Goal: Transaction & Acquisition: Purchase product/service

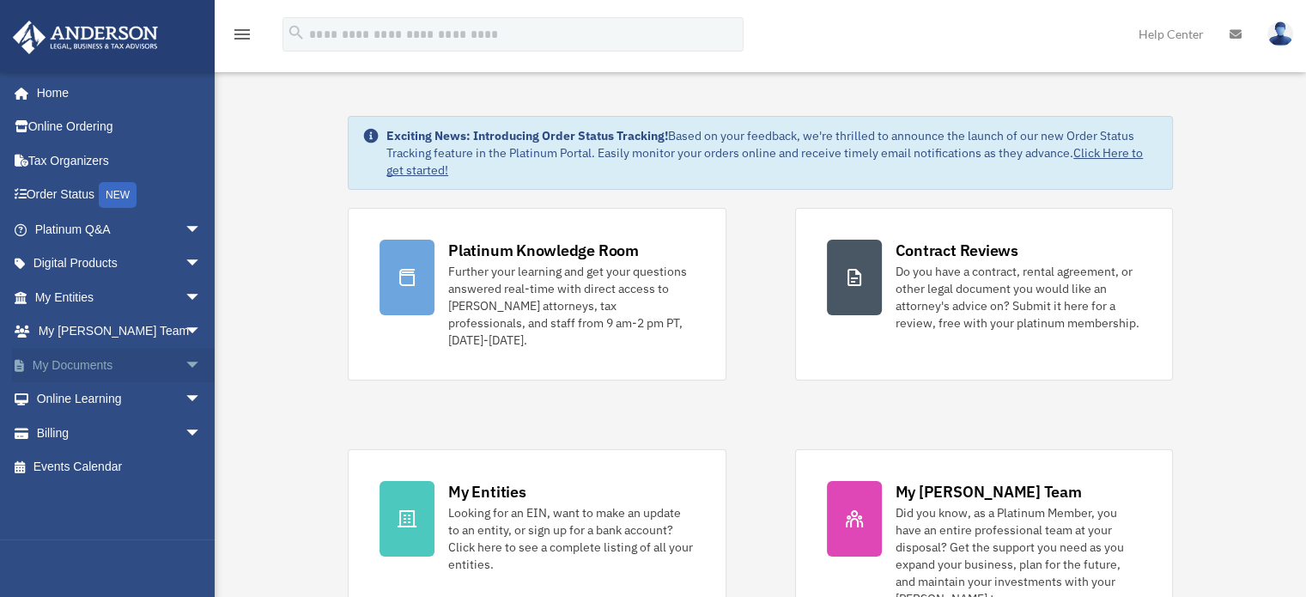
click at [84, 363] on link "My Documents arrow_drop_down" at bounding box center [120, 365] width 216 height 34
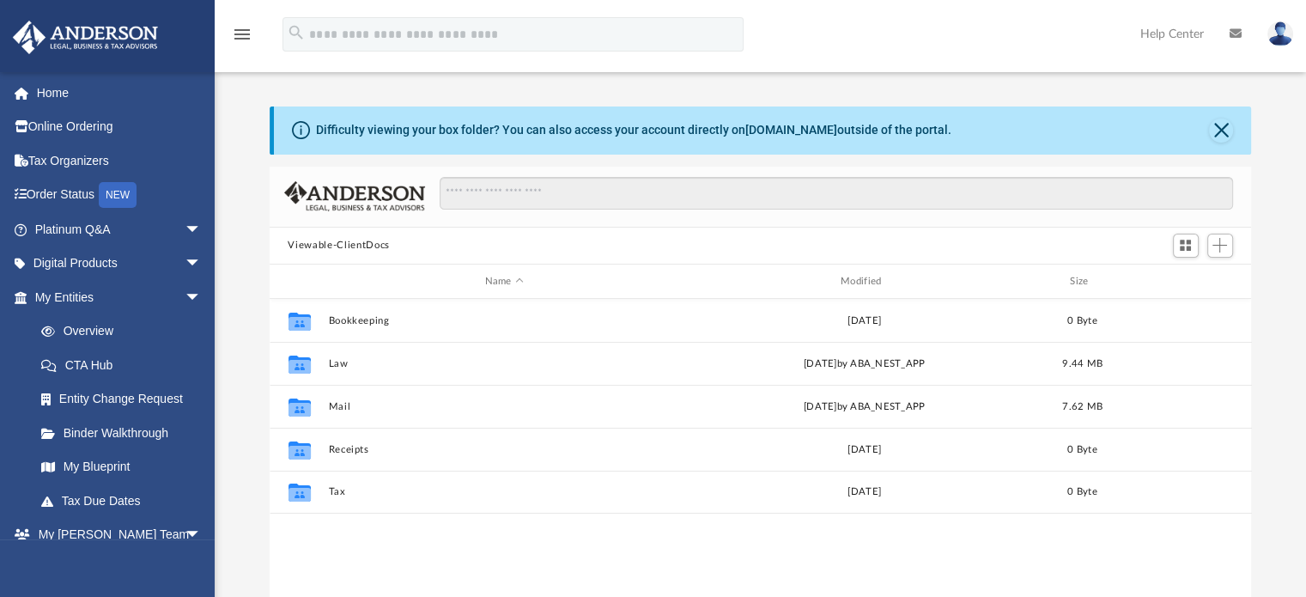
scroll to position [377, 969]
click at [185, 292] on span "arrow_drop_down" at bounding box center [202, 297] width 34 height 35
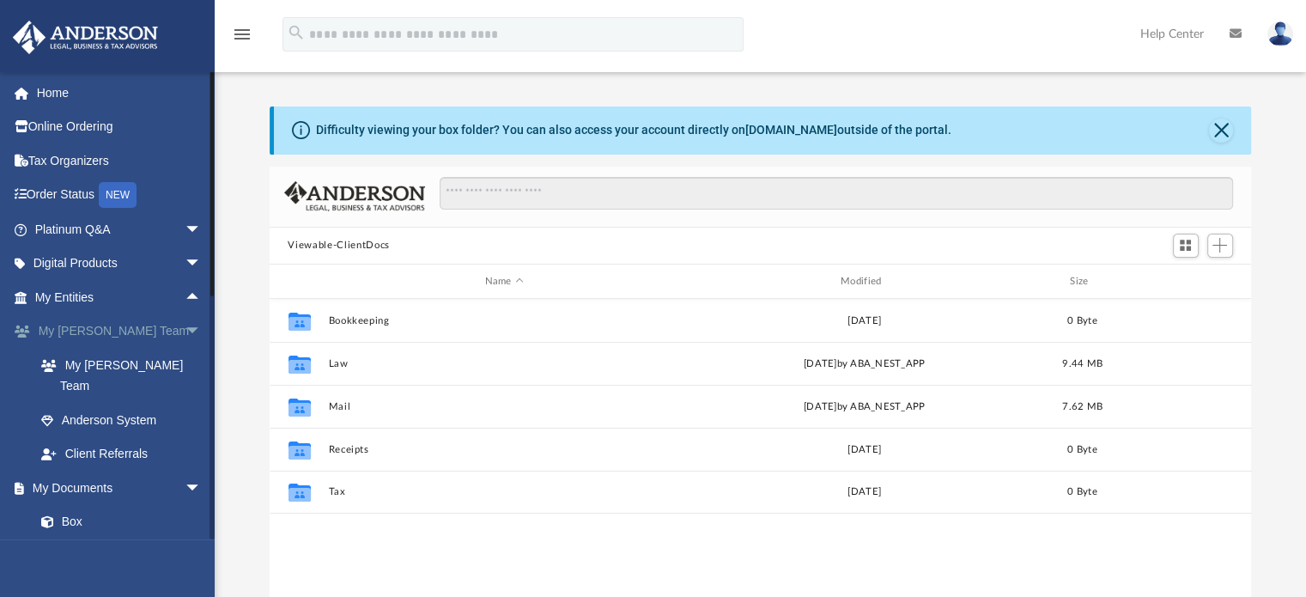
click at [185, 328] on span "arrow_drop_down" at bounding box center [202, 331] width 34 height 35
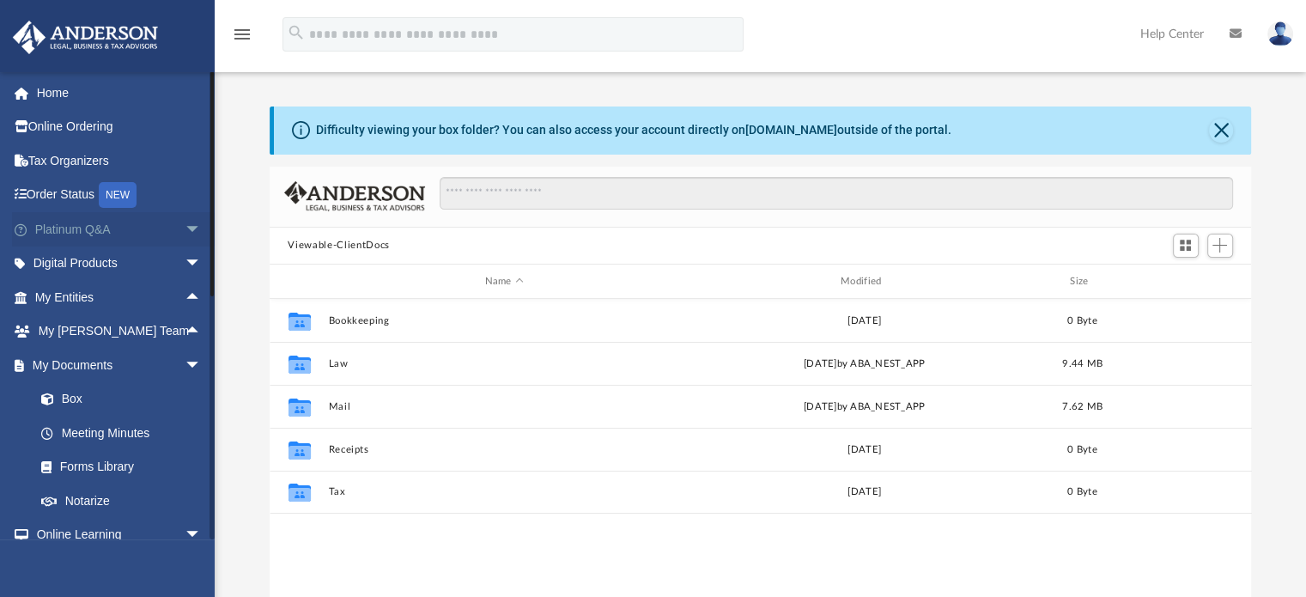
click at [185, 233] on span "arrow_drop_down" at bounding box center [202, 229] width 34 height 35
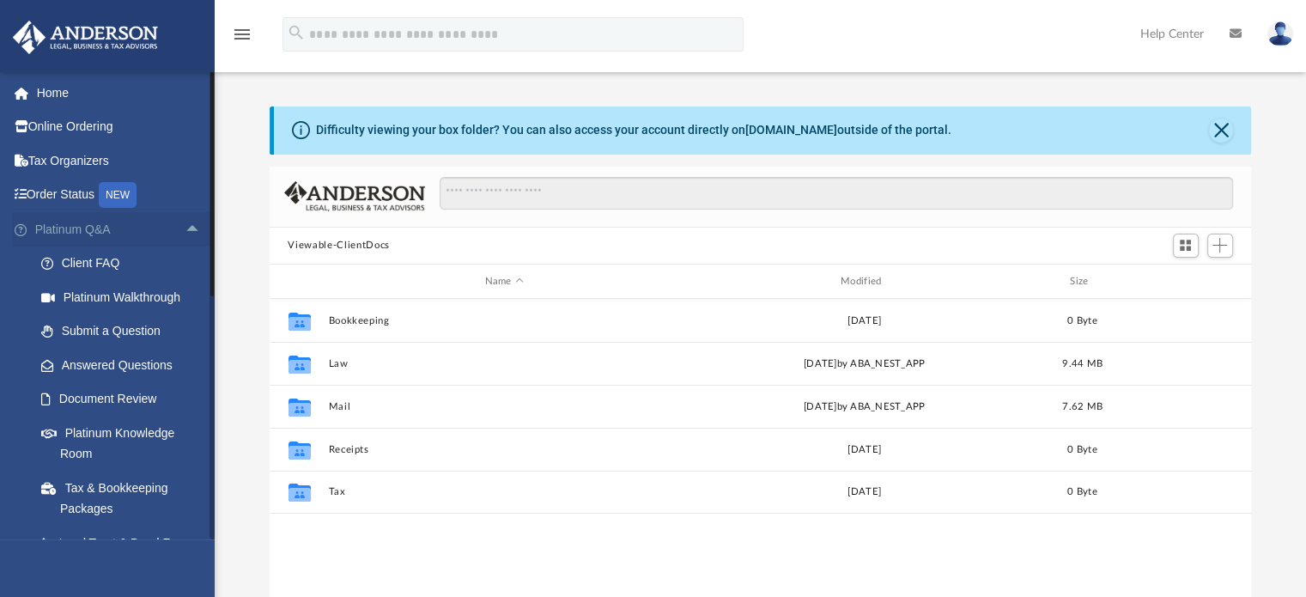
click at [185, 233] on span "arrow_drop_up" at bounding box center [202, 229] width 34 height 35
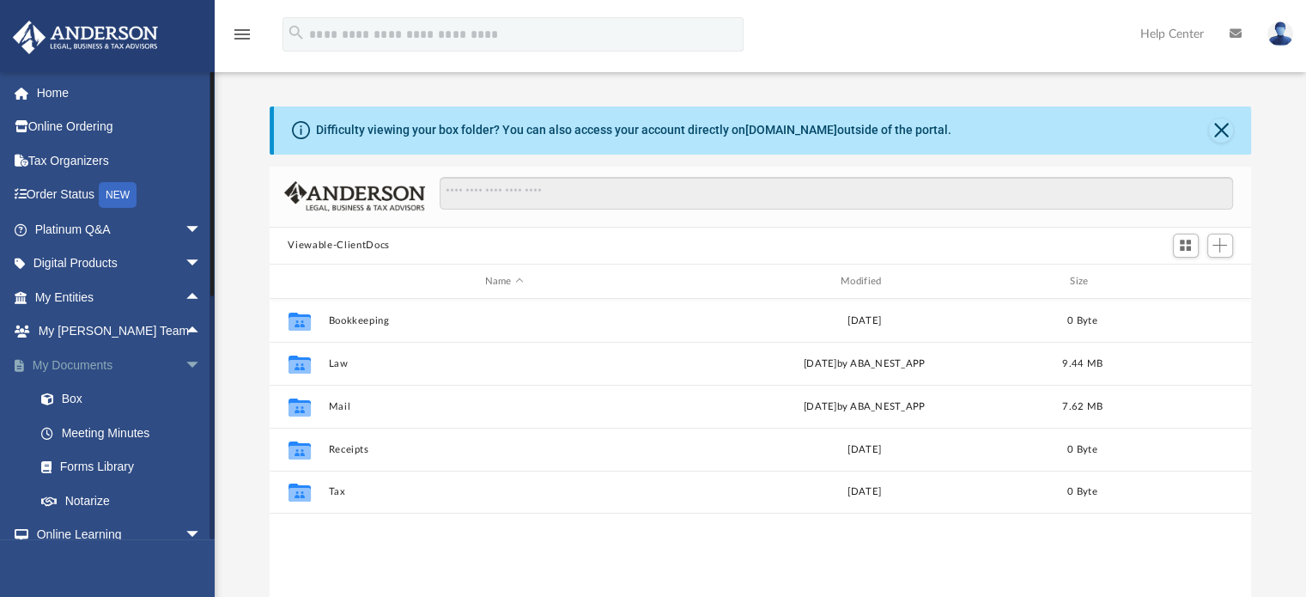
click at [185, 367] on span "arrow_drop_down" at bounding box center [202, 365] width 34 height 35
click at [185, 399] on span "arrow_drop_down" at bounding box center [202, 399] width 34 height 35
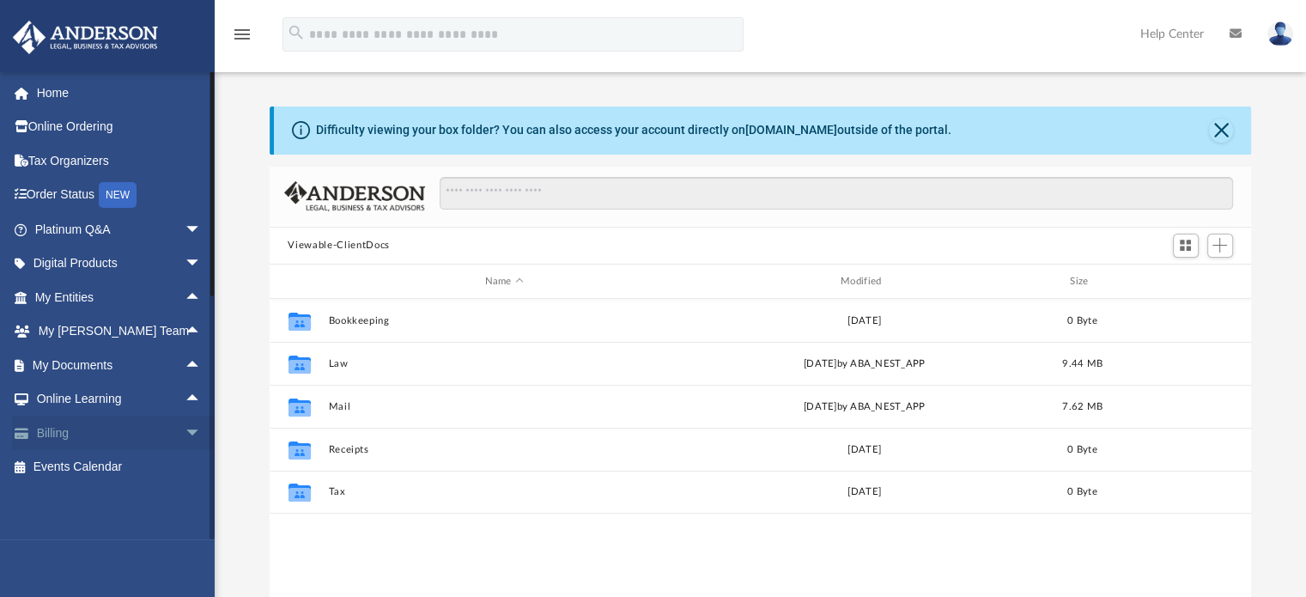
click at [185, 428] on span "arrow_drop_down" at bounding box center [202, 433] width 34 height 35
click at [112, 474] on link "$ Open Invoices" at bounding box center [126, 467] width 204 height 35
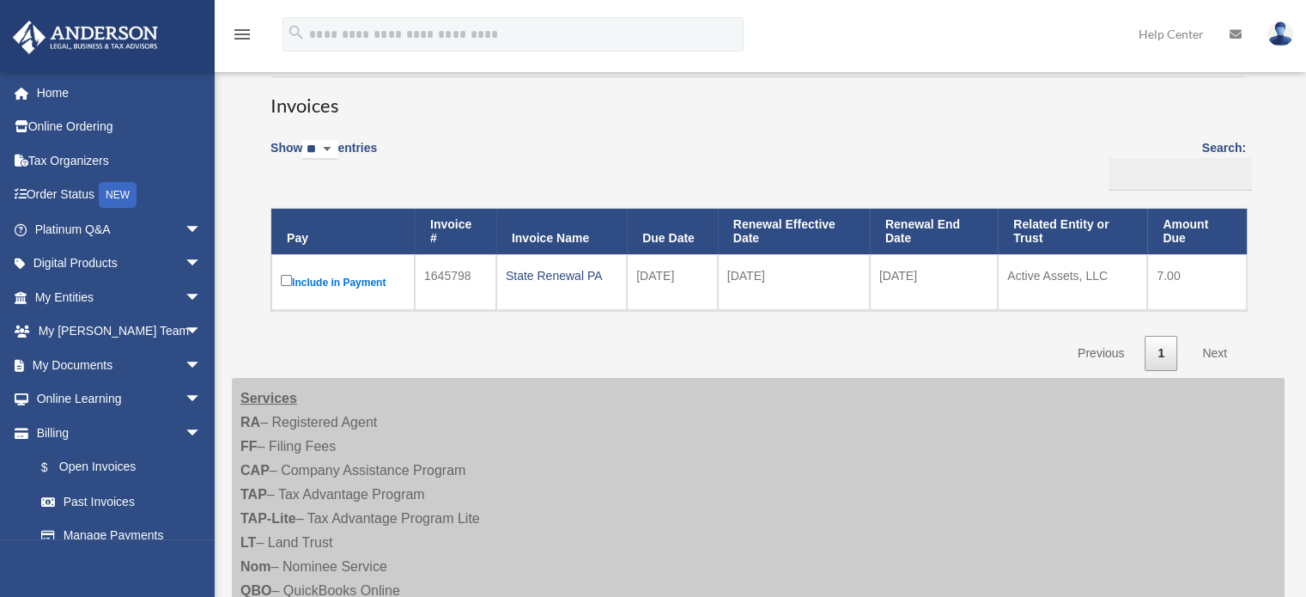
scroll to position [120, 0]
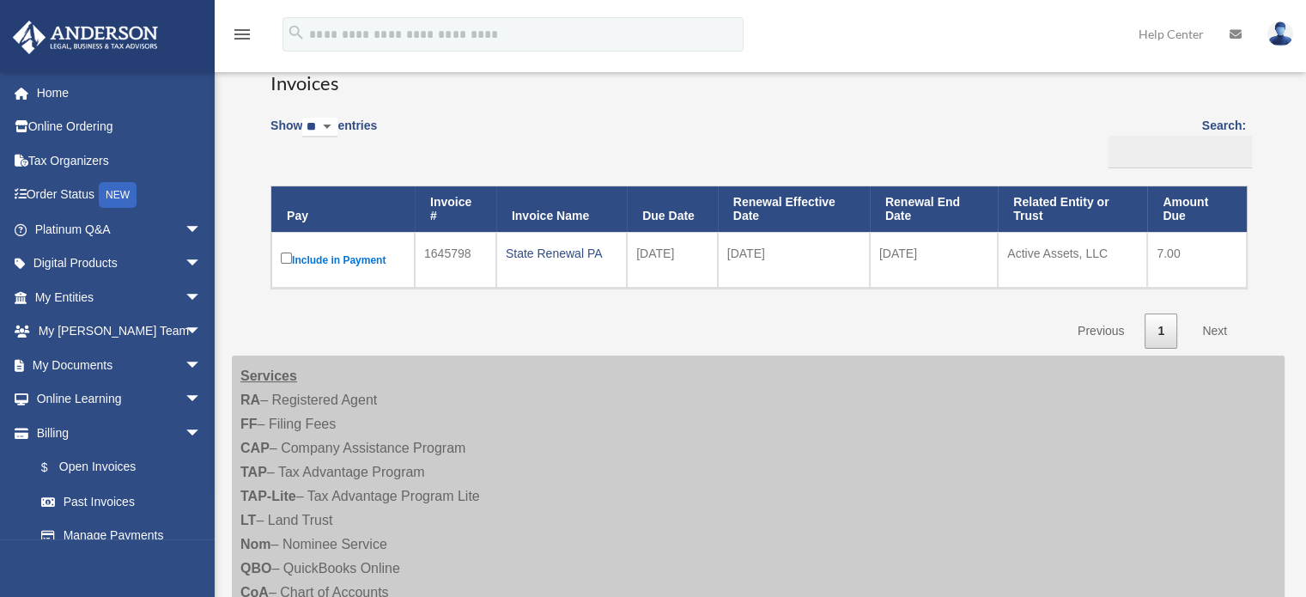
click at [282, 263] on label "Include in Payment" at bounding box center [343, 259] width 125 height 21
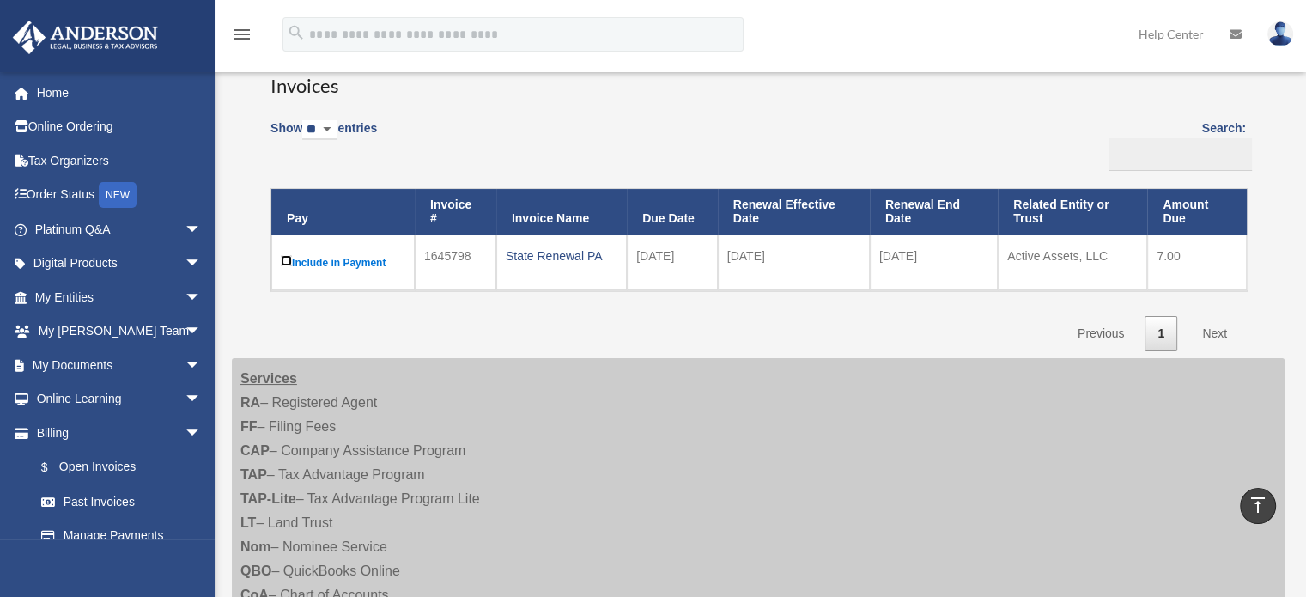
scroll to position [73, 0]
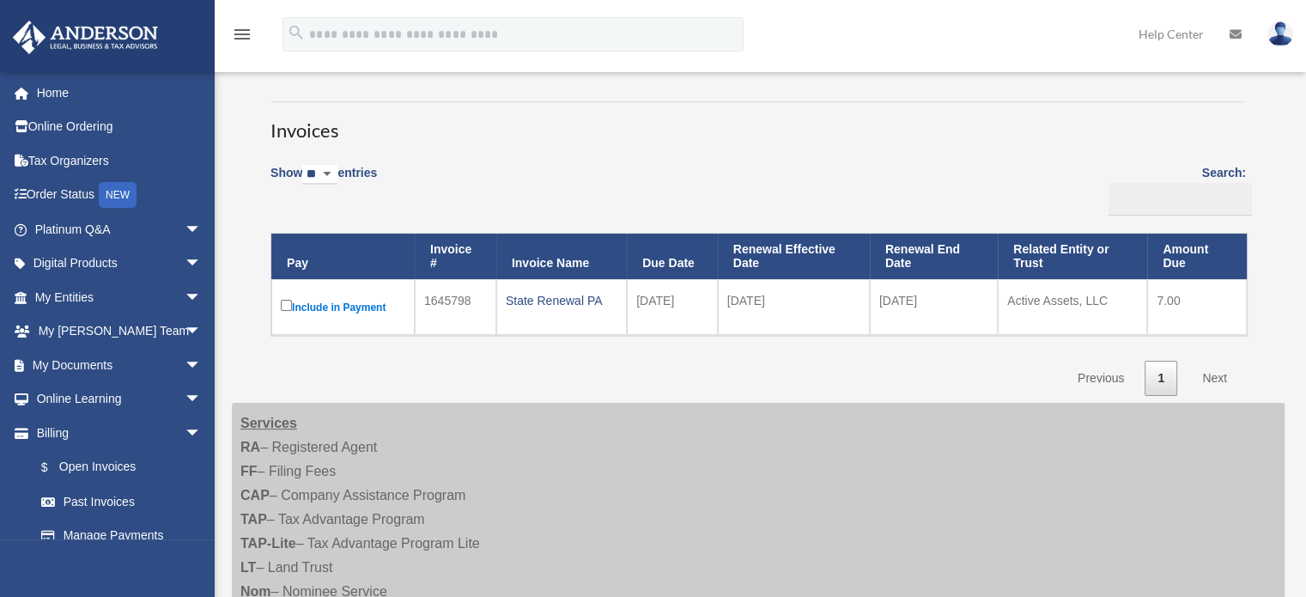
click at [363, 302] on label "Include in Payment" at bounding box center [343, 306] width 125 height 21
click at [106, 465] on link "$ Open Invoices" at bounding box center [126, 467] width 204 height 35
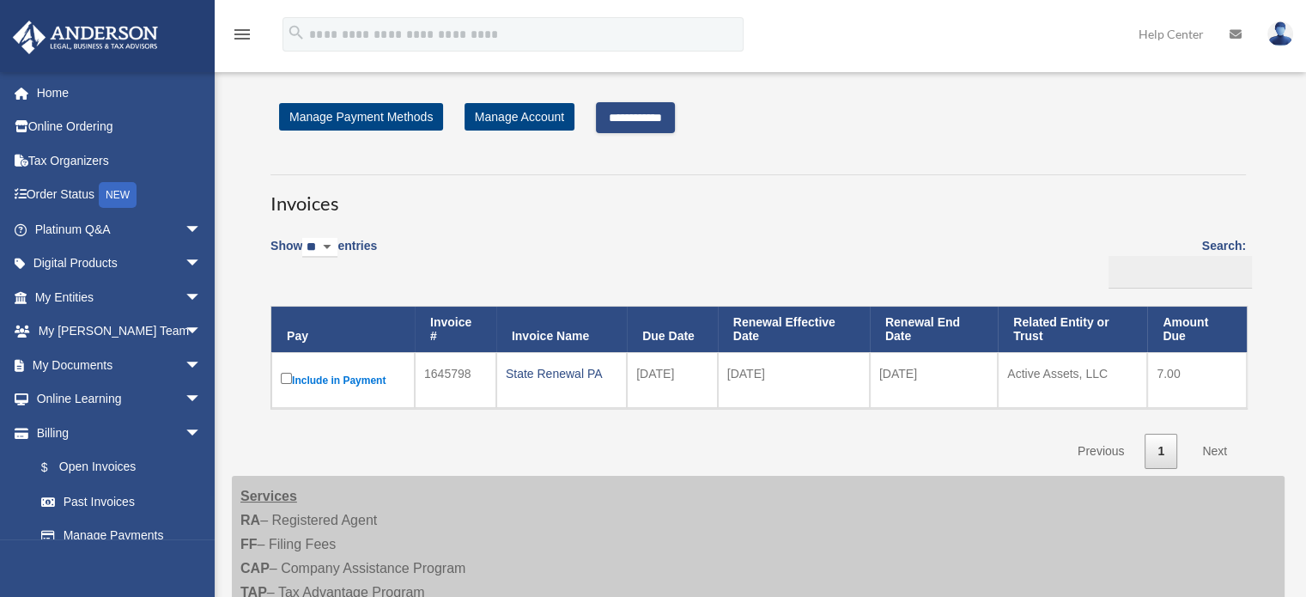
click at [653, 125] on input "**********" at bounding box center [635, 117] width 79 height 31
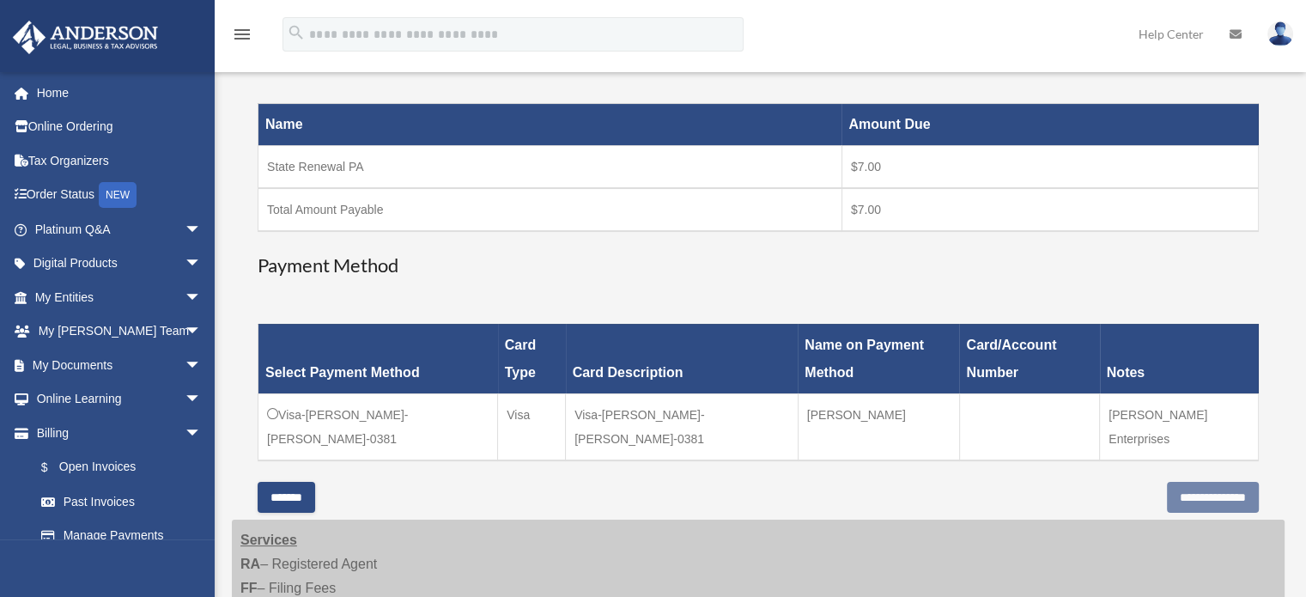
scroll to position [254, 0]
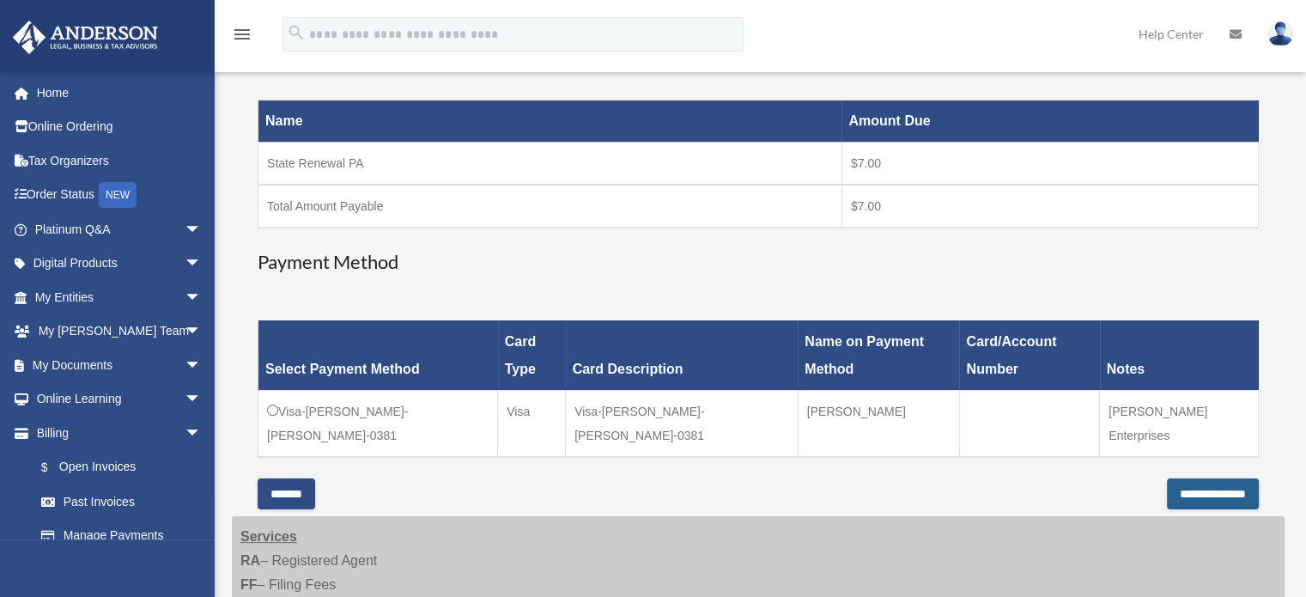
click at [1218, 478] on input "**********" at bounding box center [1213, 493] width 92 height 31
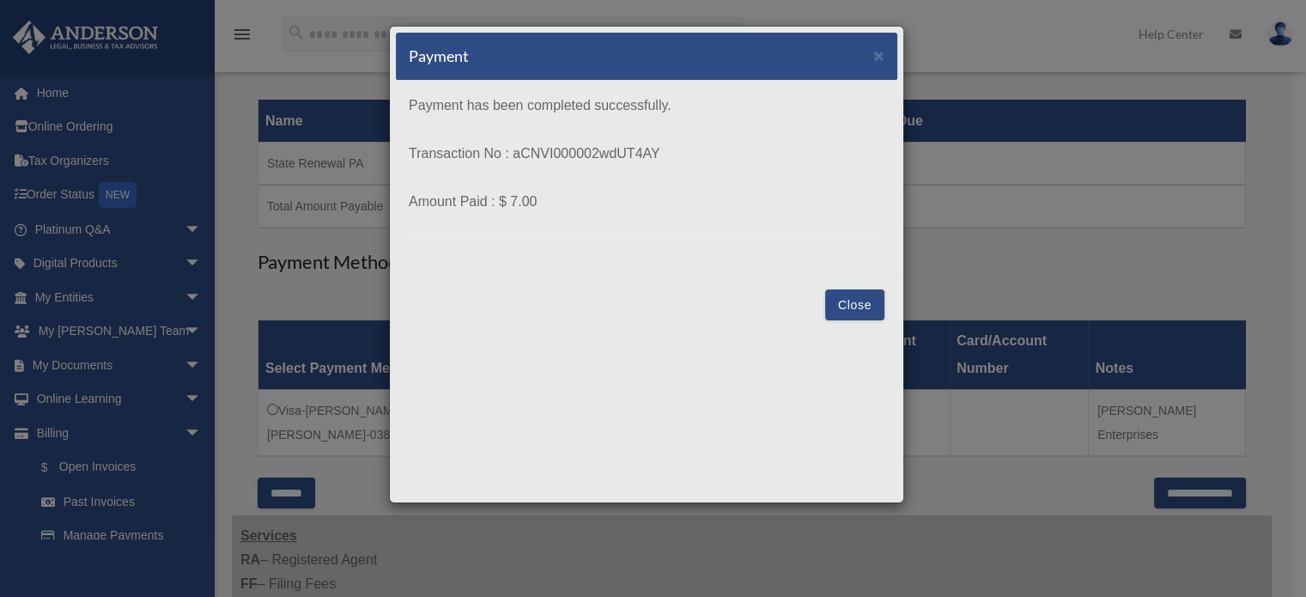
click at [859, 307] on button "Close" at bounding box center [854, 304] width 59 height 31
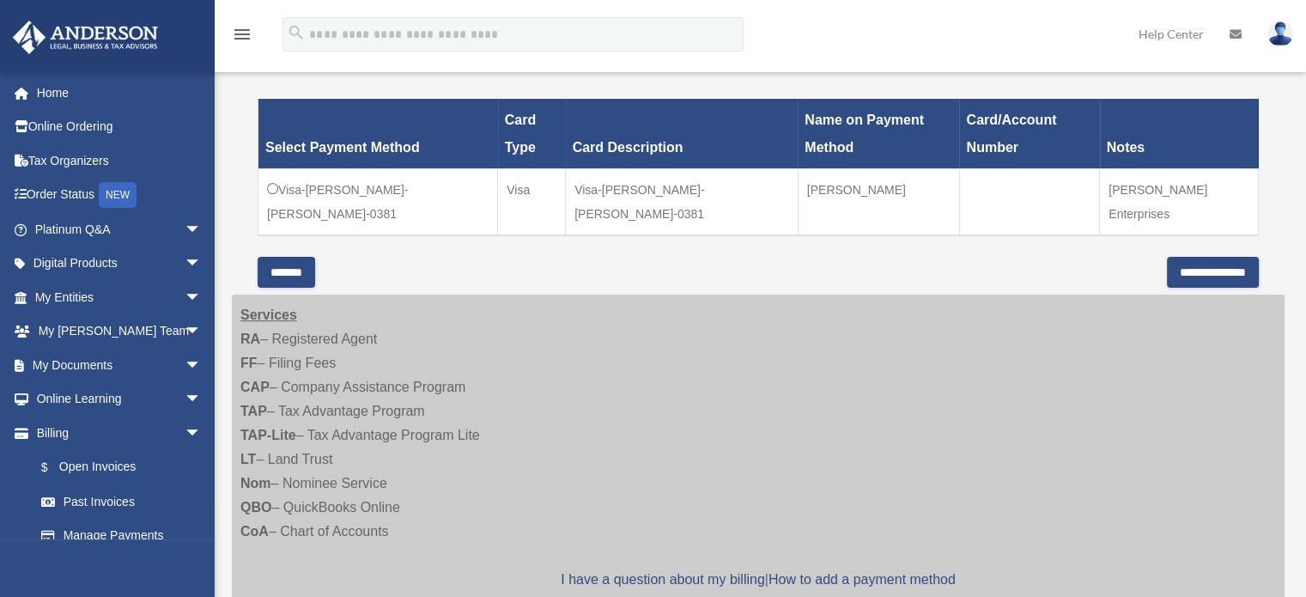
scroll to position [484, 0]
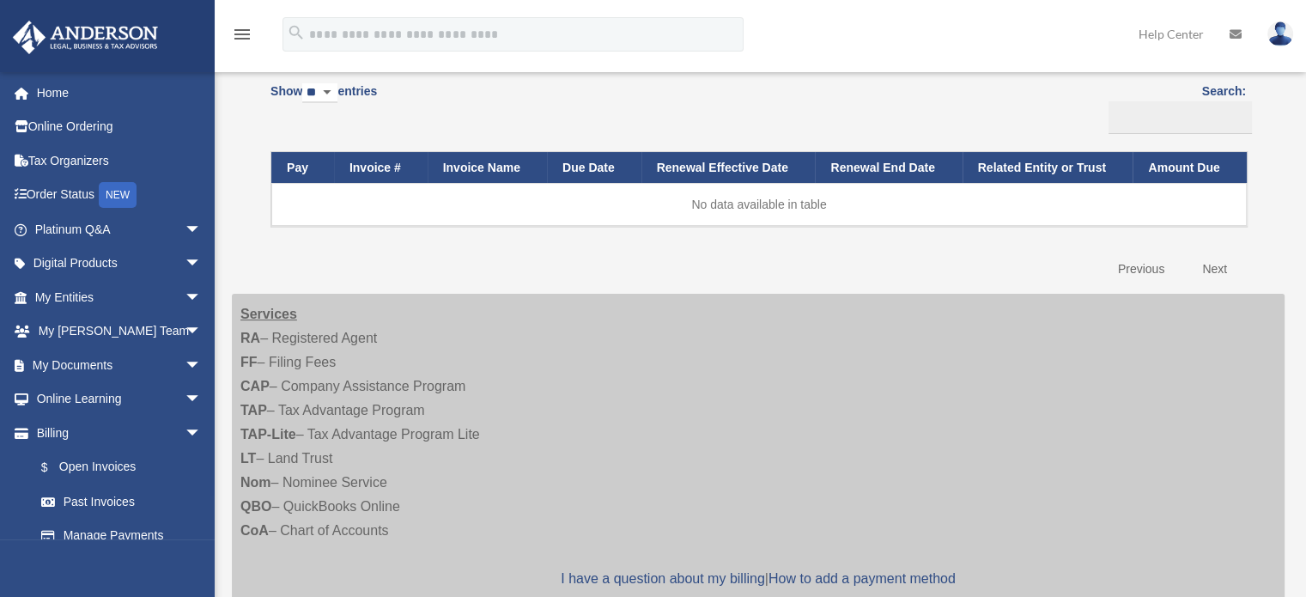
scroll to position [155, 0]
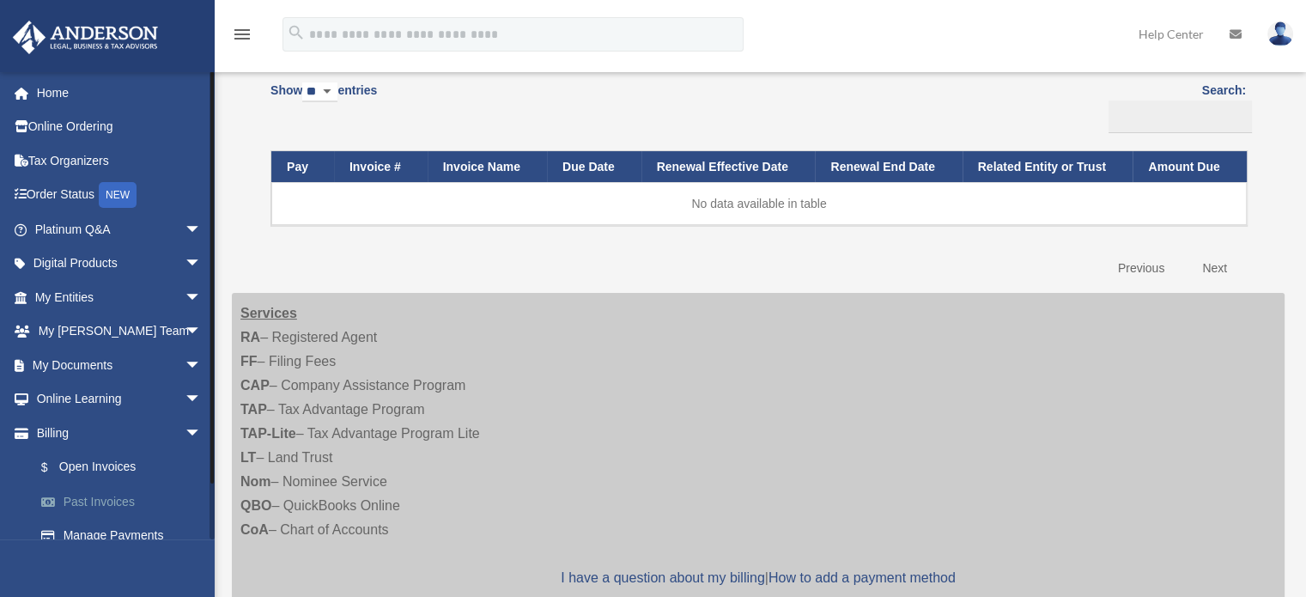
click at [107, 500] on link "Past Invoices" at bounding box center [126, 501] width 204 height 34
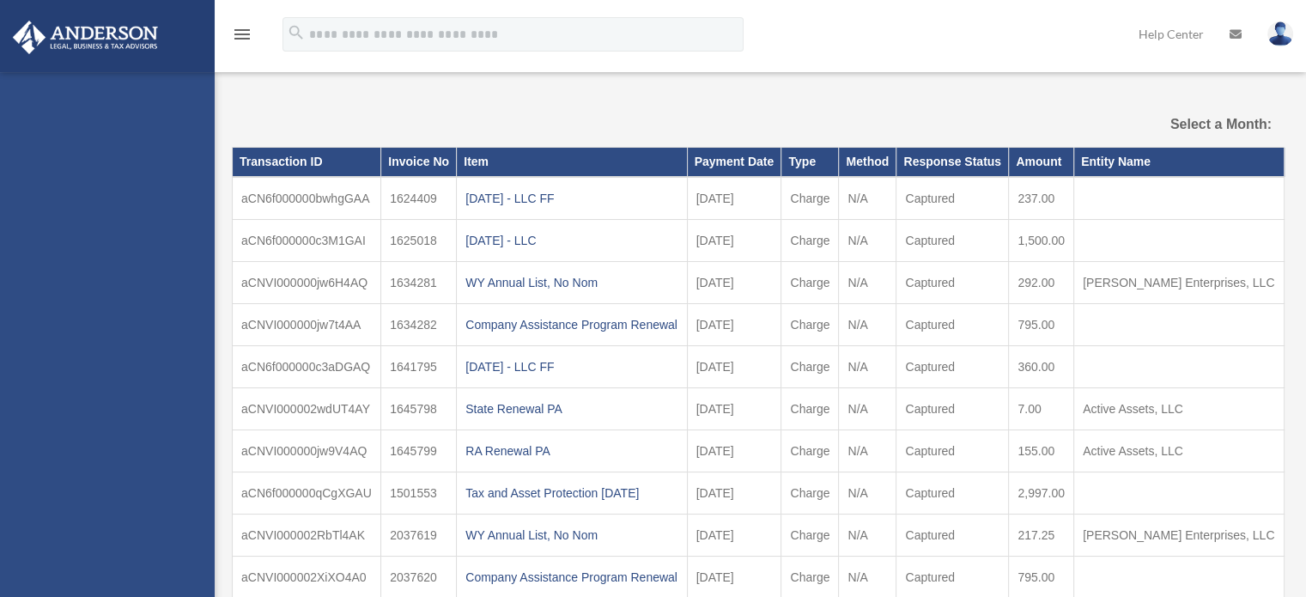
select select
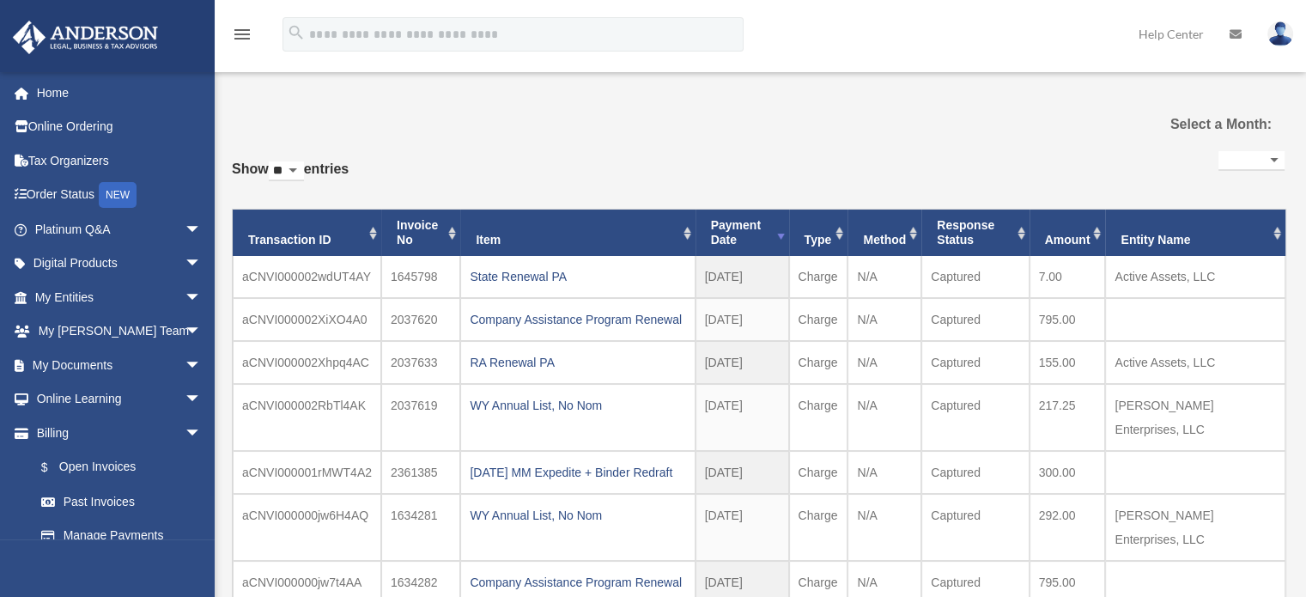
scroll to position [78, 0]
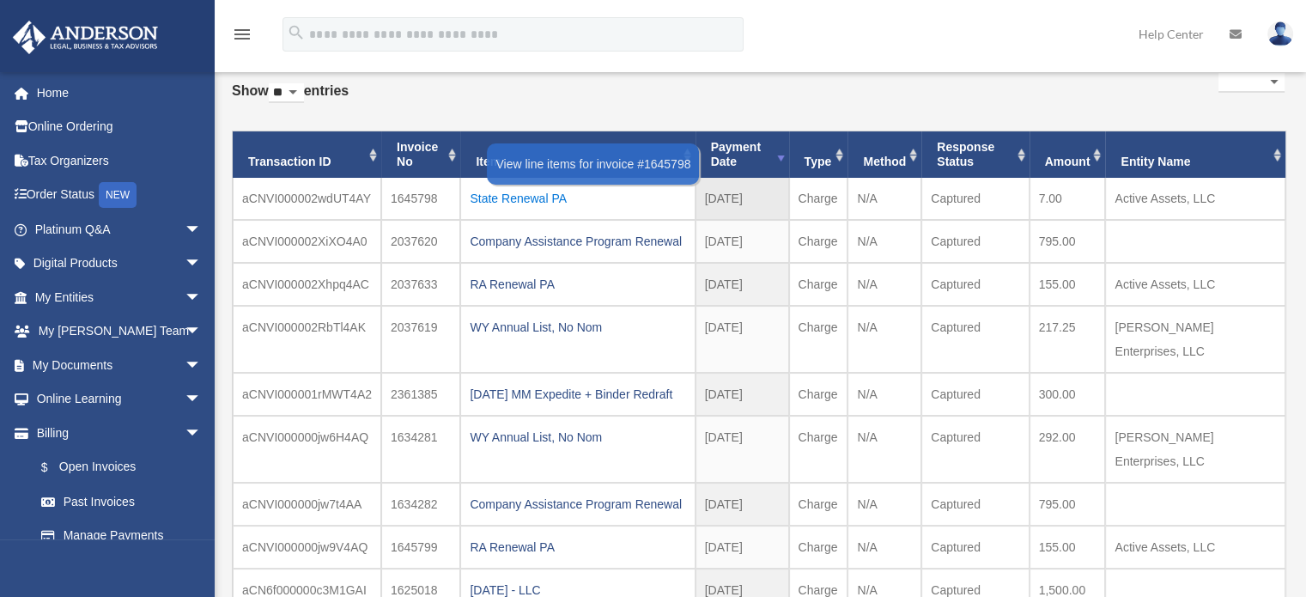
click at [544, 193] on div "State Renewal PA" at bounding box center [578, 198] width 216 height 24
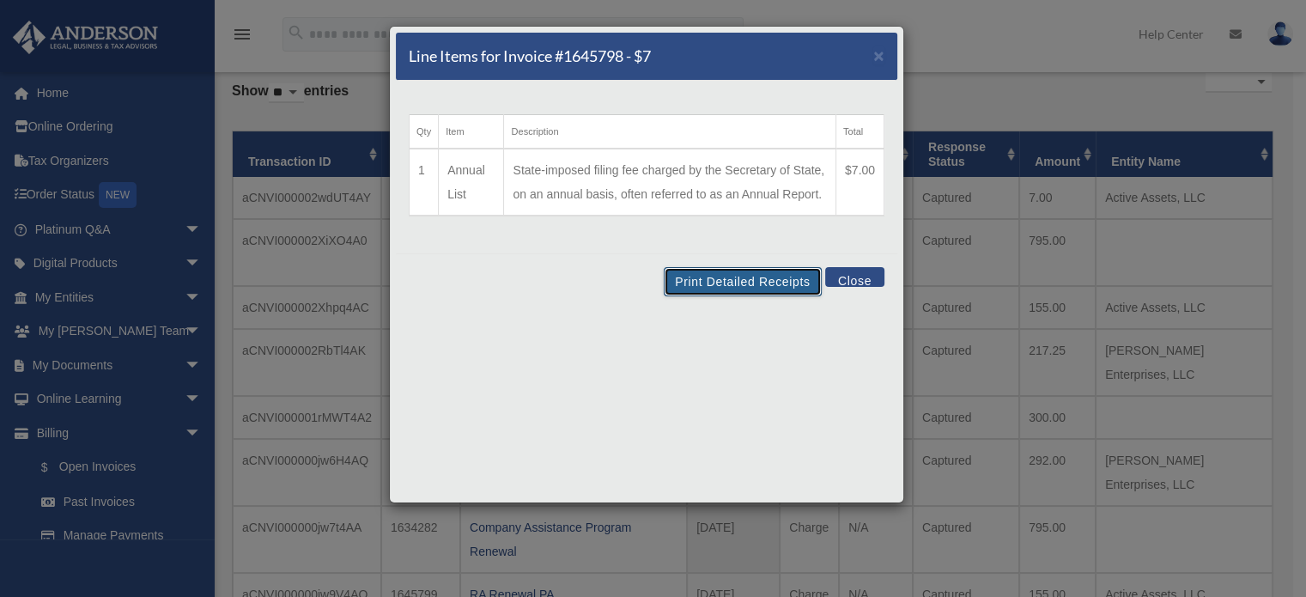
click at [776, 275] on button "Print Detailed Receipts" at bounding box center [742, 281] width 157 height 29
click at [859, 280] on button "Close" at bounding box center [854, 277] width 59 height 20
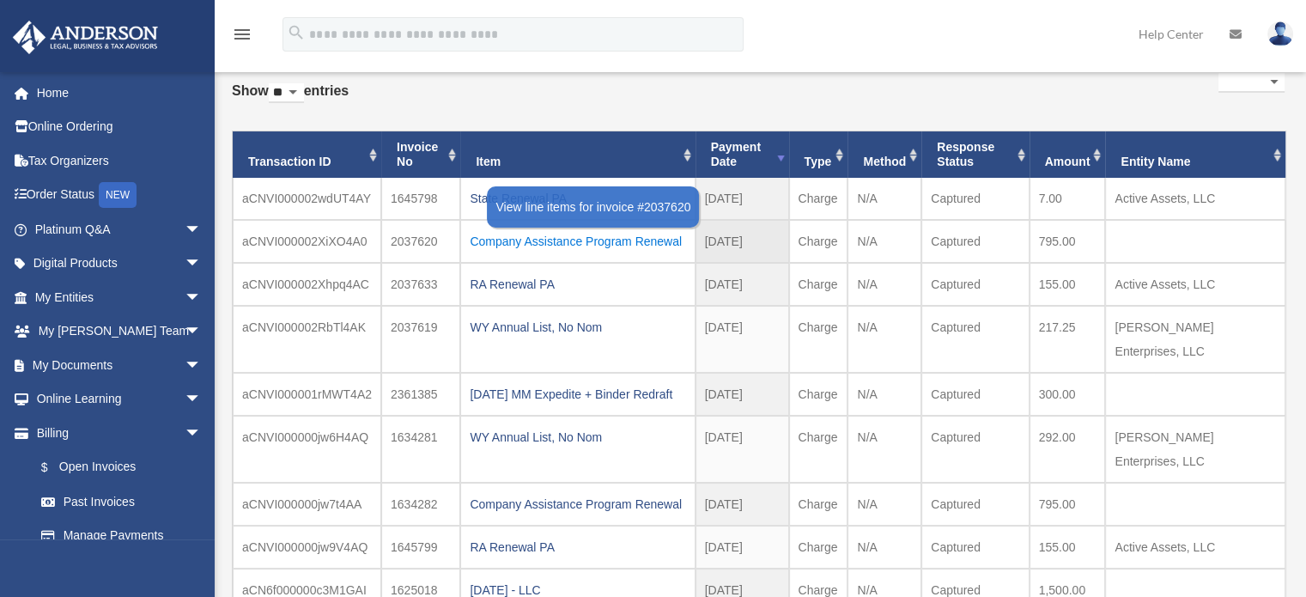
click at [658, 247] on div "Company Assistance Program Renewal" at bounding box center [578, 241] width 216 height 24
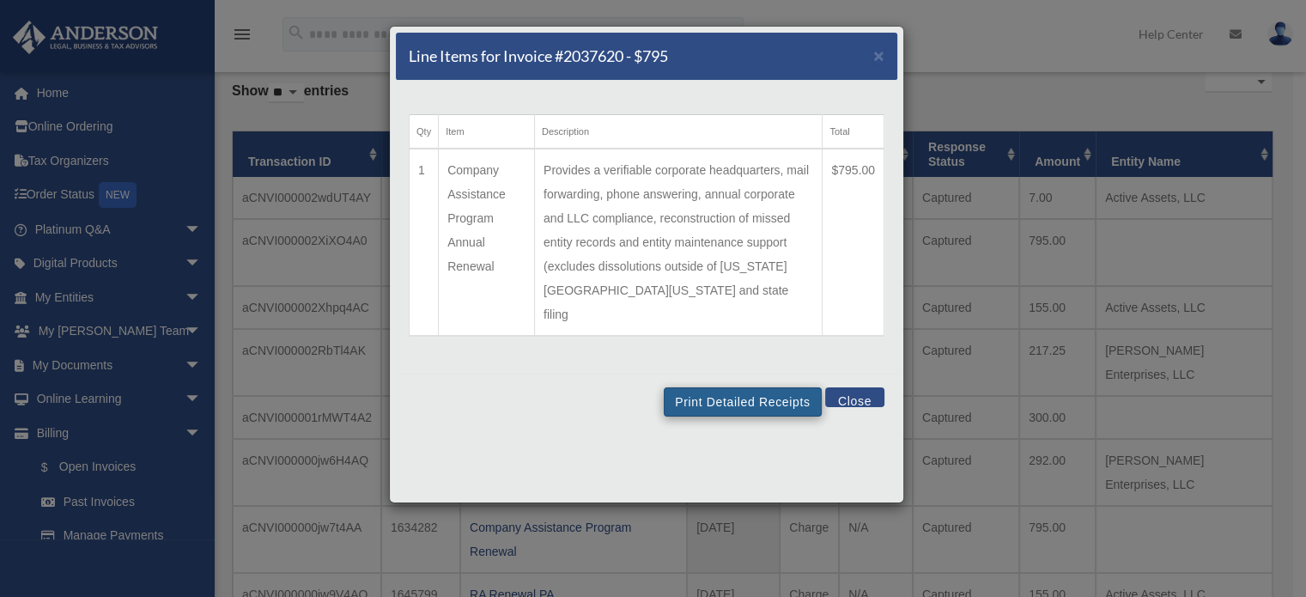
click at [754, 174] on td "Provides a verifiable corporate headquarters, mail forwarding, phone answering,…" at bounding box center [678, 242] width 288 height 187
click at [745, 387] on button "Print Detailed Receipts" at bounding box center [742, 401] width 157 height 29
click at [848, 387] on button "Close" at bounding box center [854, 397] width 59 height 20
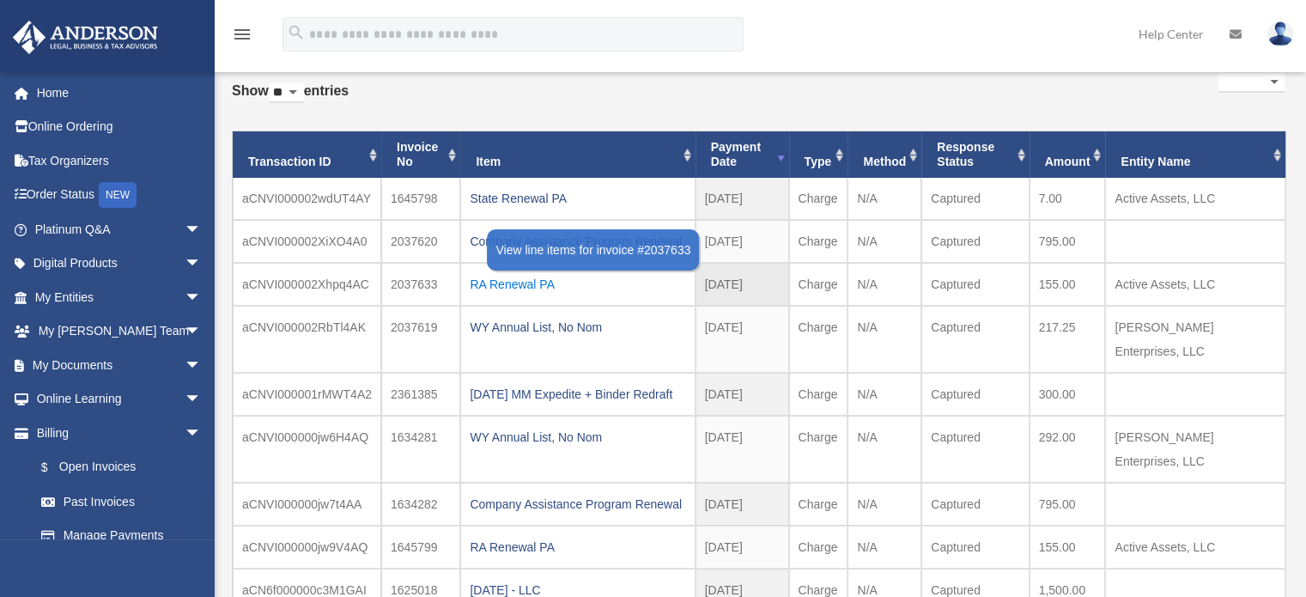
click at [541, 284] on div "RA Renewal PA" at bounding box center [578, 284] width 216 height 24
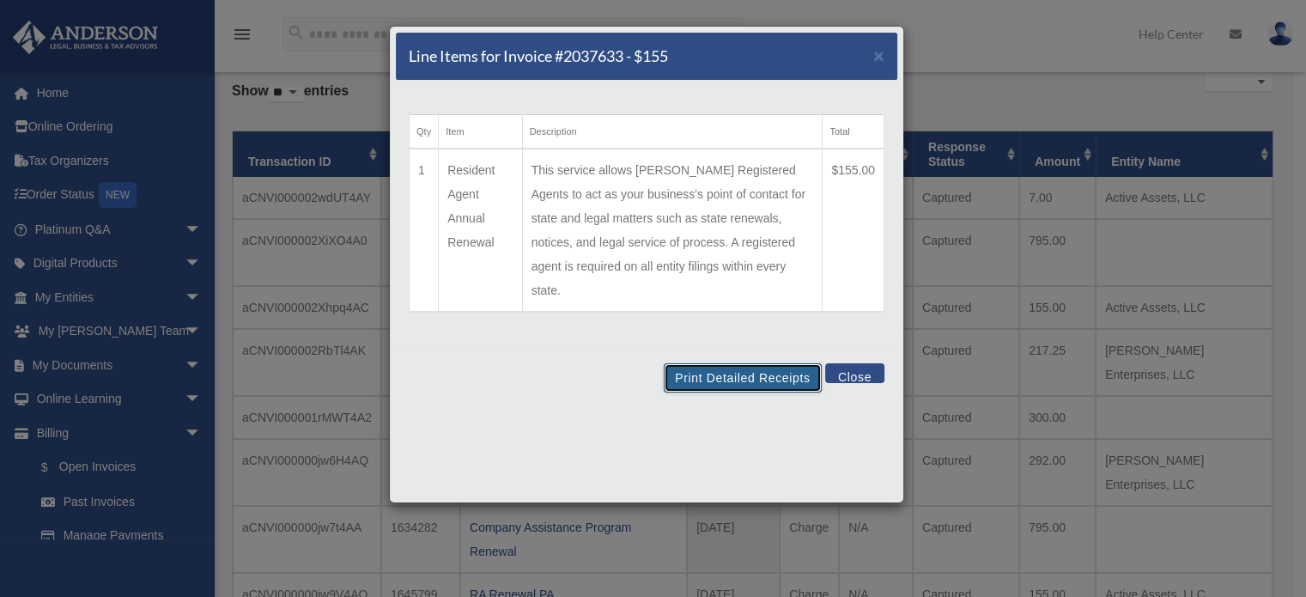
click at [763, 363] on button "Print Detailed Receipts" at bounding box center [742, 377] width 157 height 29
click at [851, 363] on button "Close" at bounding box center [854, 373] width 59 height 20
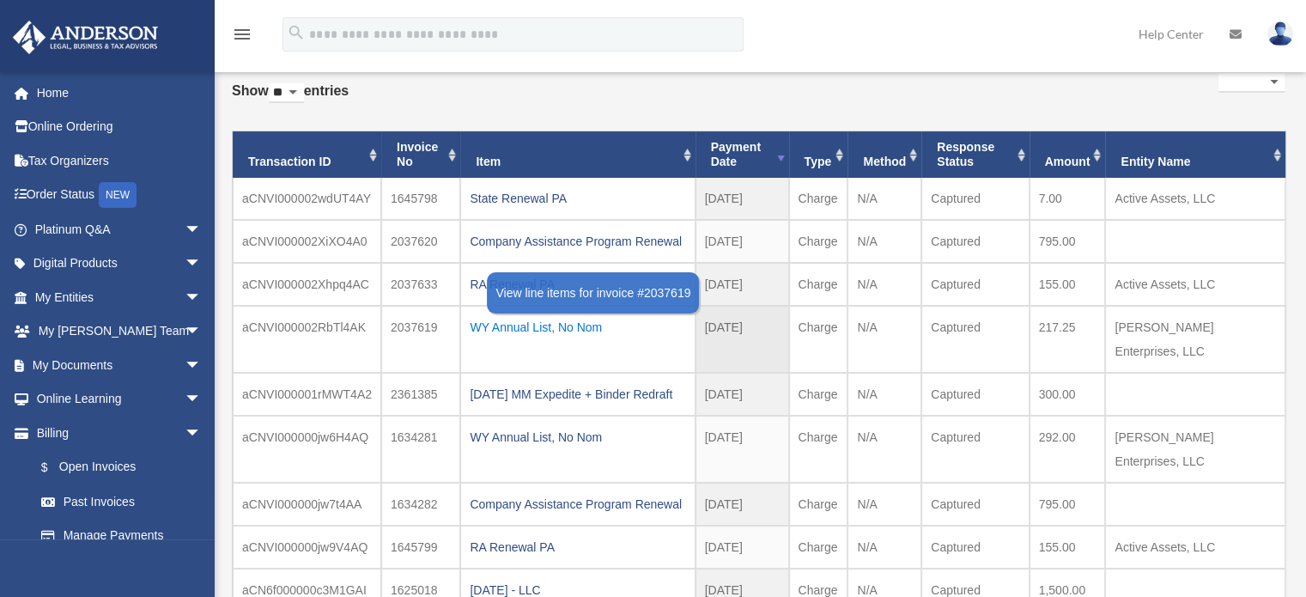
click at [558, 325] on div "WY Annual List, No Nom" at bounding box center [578, 327] width 216 height 24
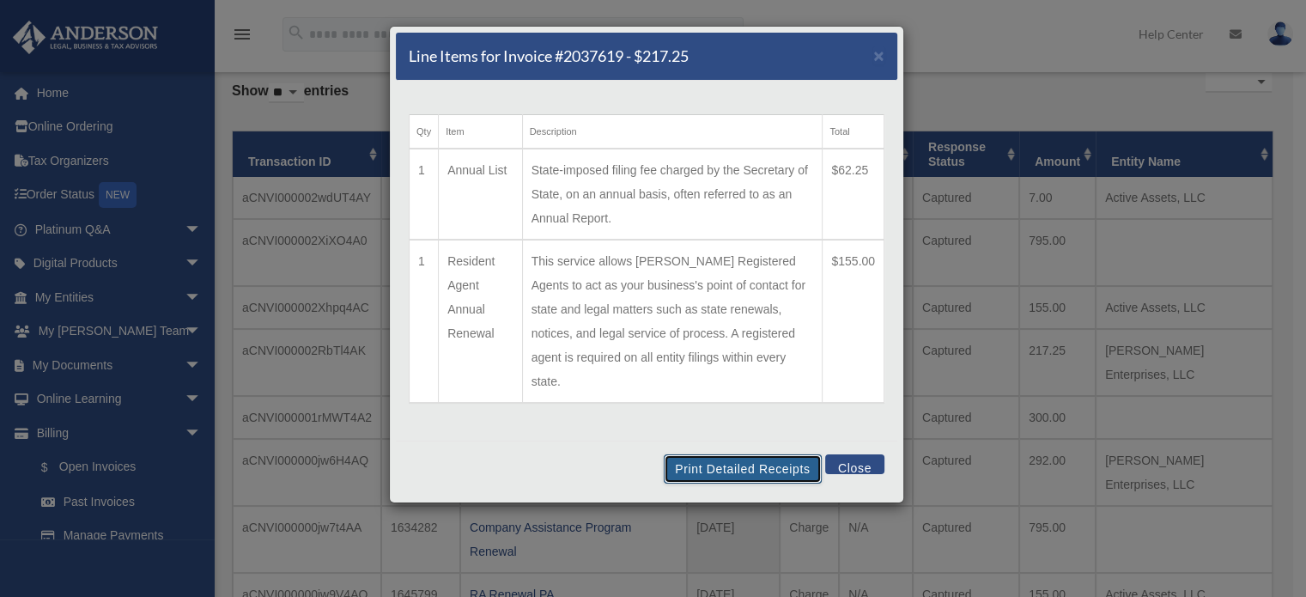
click at [759, 454] on button "Print Detailed Receipts" at bounding box center [742, 468] width 157 height 29
click at [861, 454] on button "Close" at bounding box center [854, 464] width 59 height 20
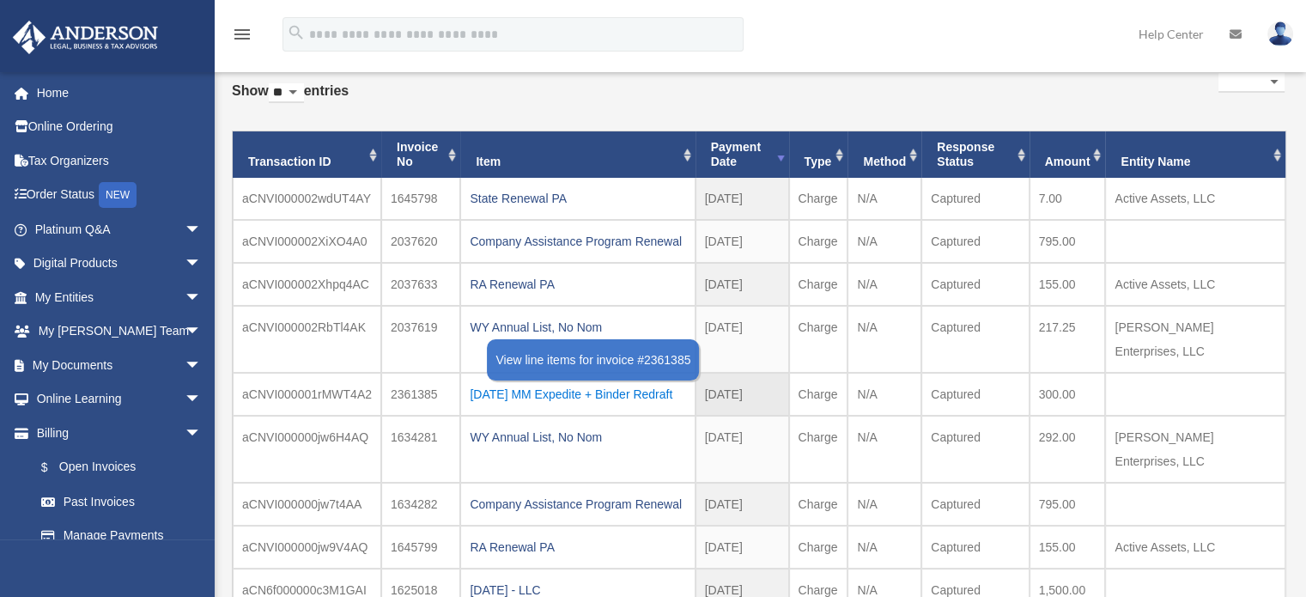
click at [578, 392] on div "2025.01.22 MM Expedite + Binder Redraft" at bounding box center [578, 394] width 216 height 24
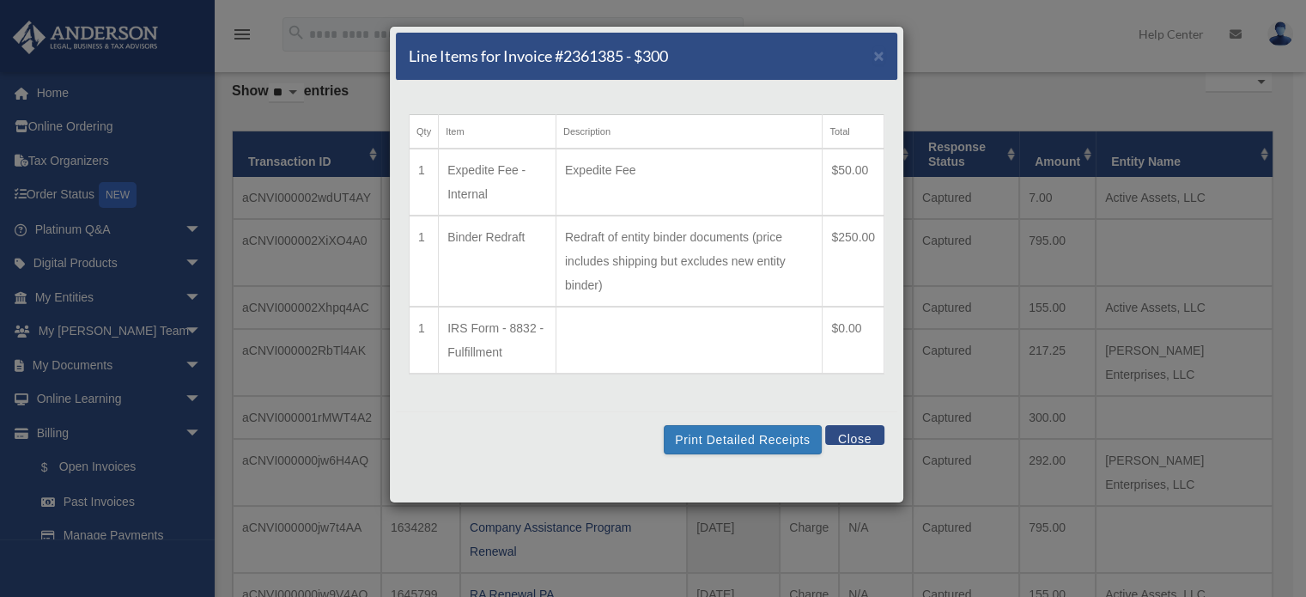
drag, startPoint x: 578, startPoint y: 392, endPoint x: 484, endPoint y: 435, distance: 103.0
click at [484, 435] on div "Print Detailed Receipts Close" at bounding box center [647, 439] width 502 height 56
click at [854, 435] on button "Close" at bounding box center [854, 435] width 59 height 20
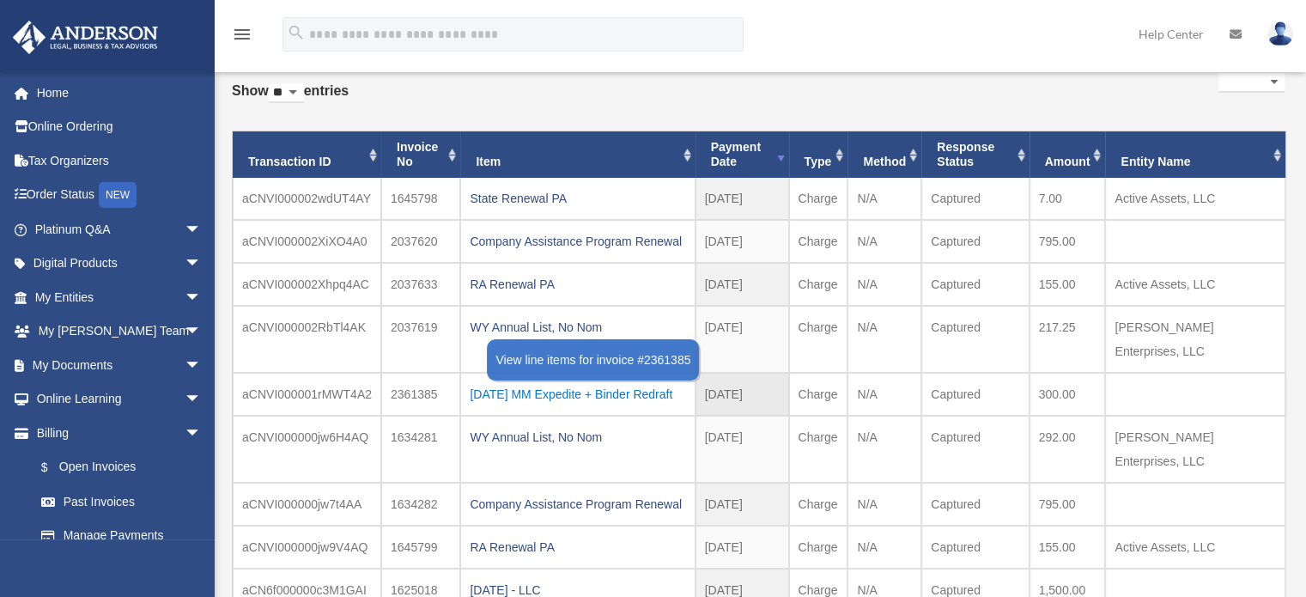
click at [567, 392] on div "2025.01.22 MM Expedite + Binder Redraft" at bounding box center [578, 394] width 216 height 24
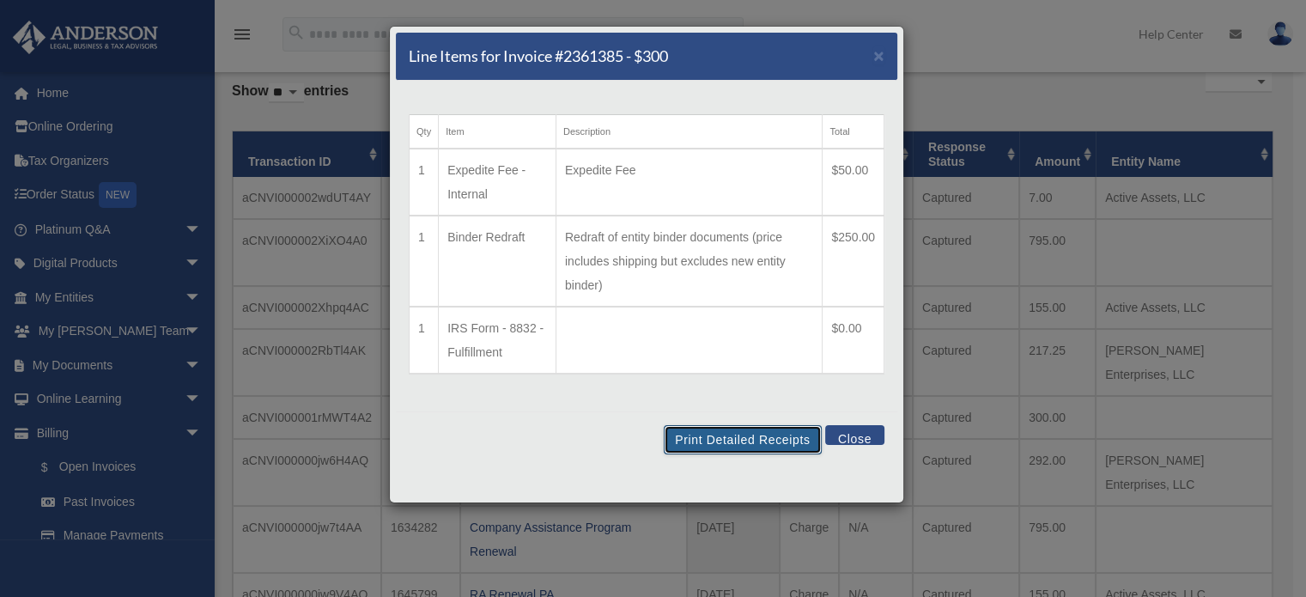
click at [732, 442] on button "Print Detailed Receipts" at bounding box center [742, 439] width 157 height 29
click at [853, 441] on button "Close" at bounding box center [854, 435] width 59 height 20
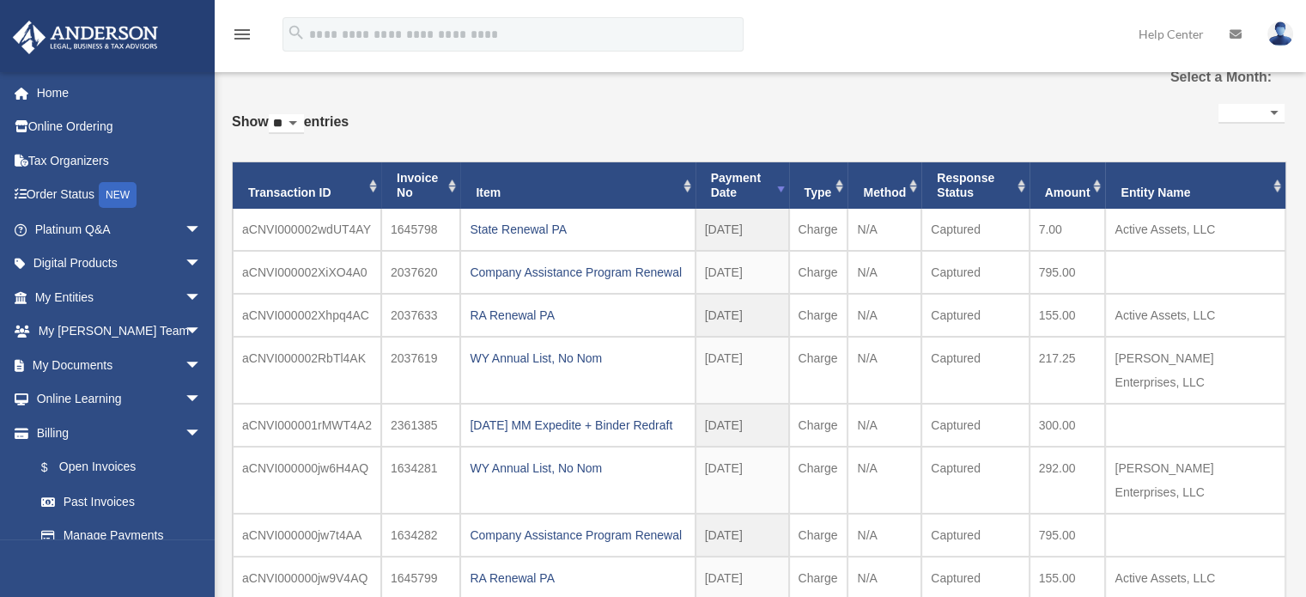
scroll to position [0, 0]
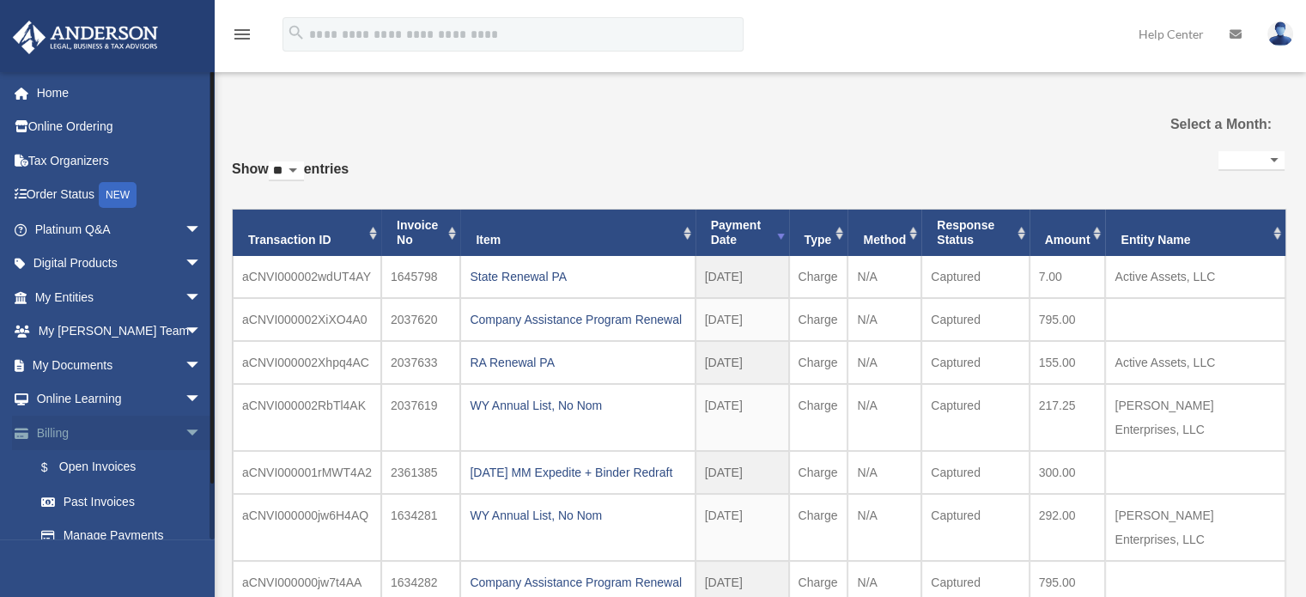
click at [185, 432] on span "arrow_drop_down" at bounding box center [202, 433] width 34 height 35
click at [185, 300] on span "arrow_drop_down" at bounding box center [202, 297] width 34 height 35
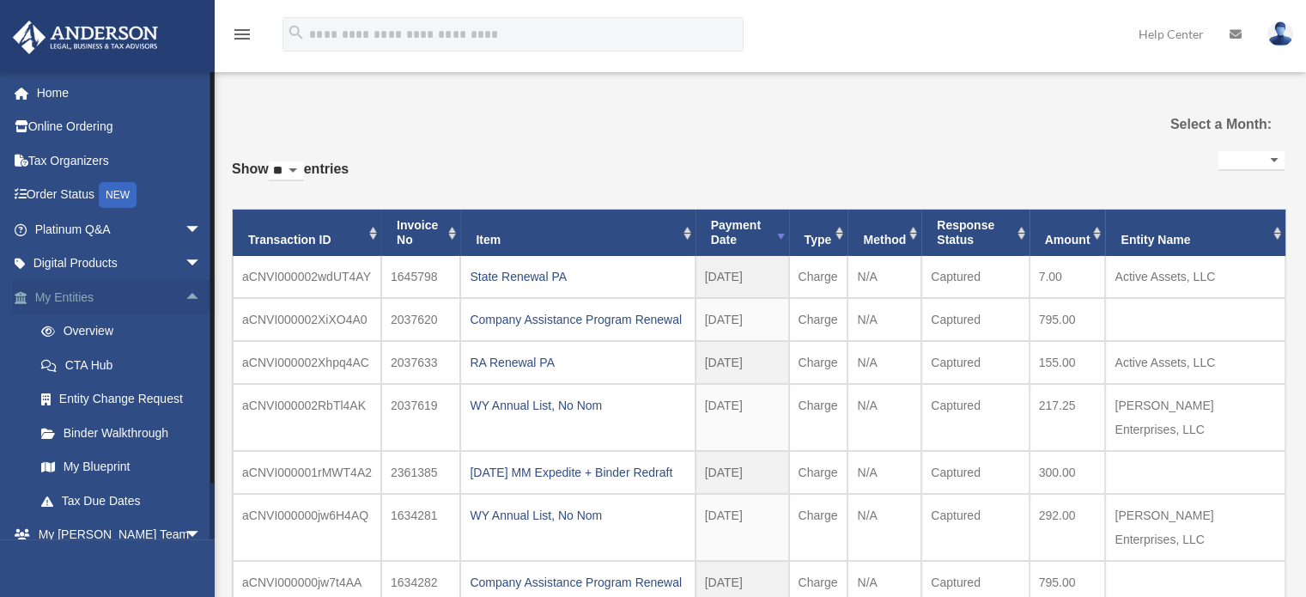
click at [185, 297] on span "arrow_drop_up" at bounding box center [202, 297] width 34 height 35
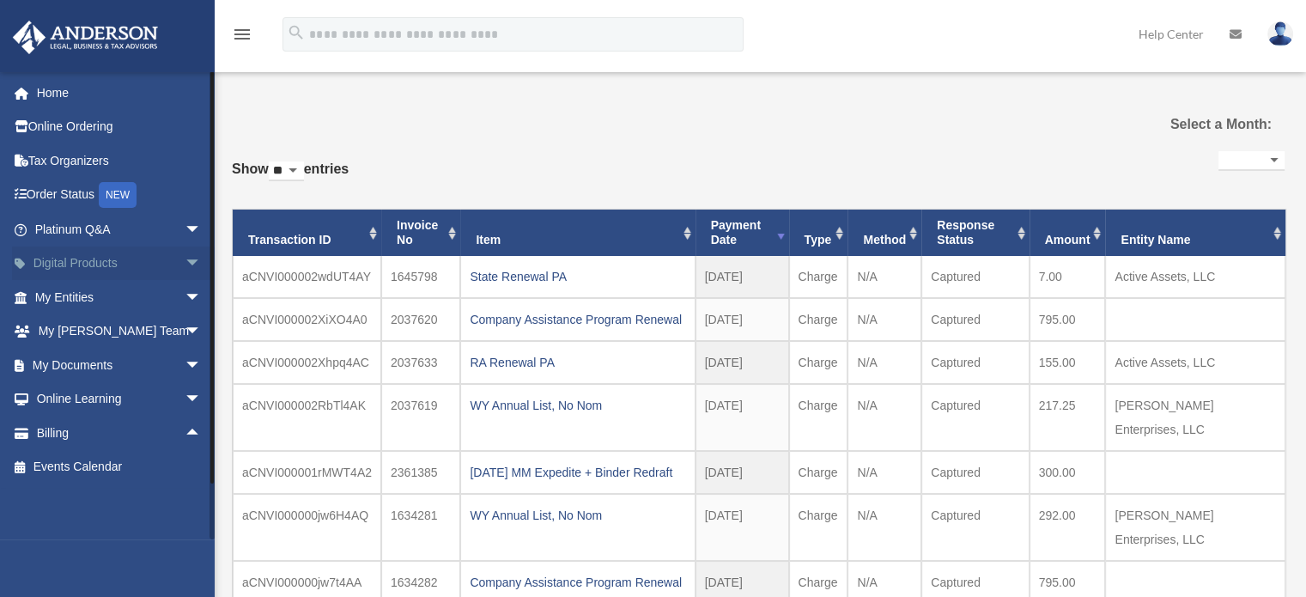
click at [185, 261] on span "arrow_drop_down" at bounding box center [202, 263] width 34 height 35
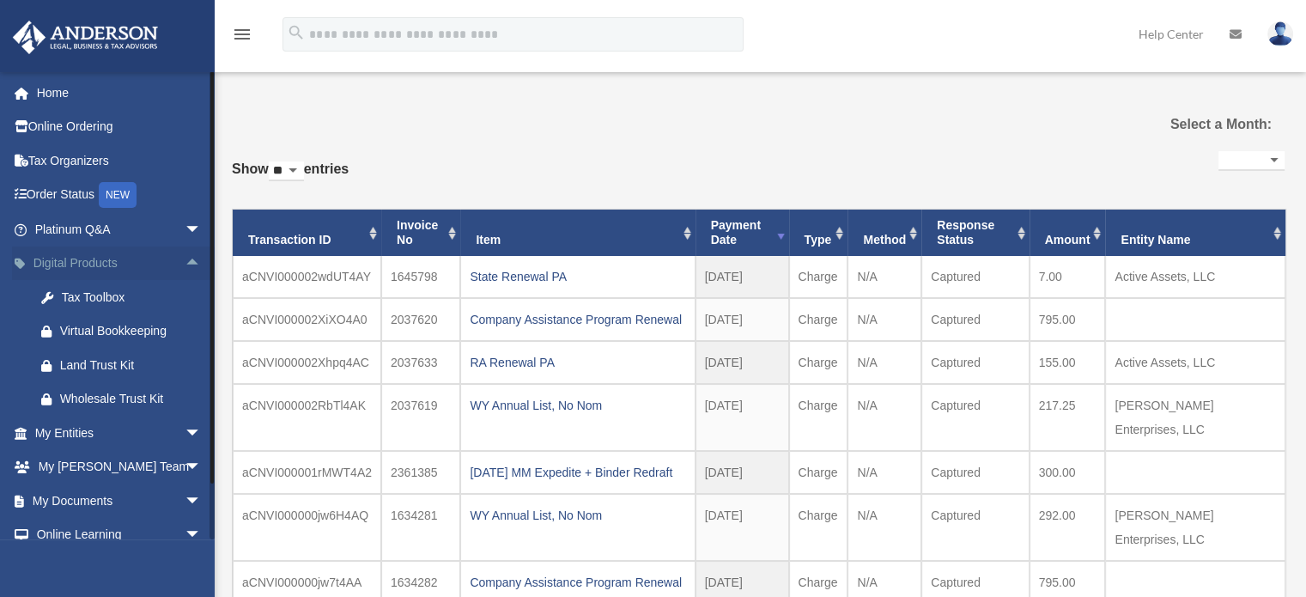
click at [185, 261] on span "arrow_drop_up" at bounding box center [202, 263] width 34 height 35
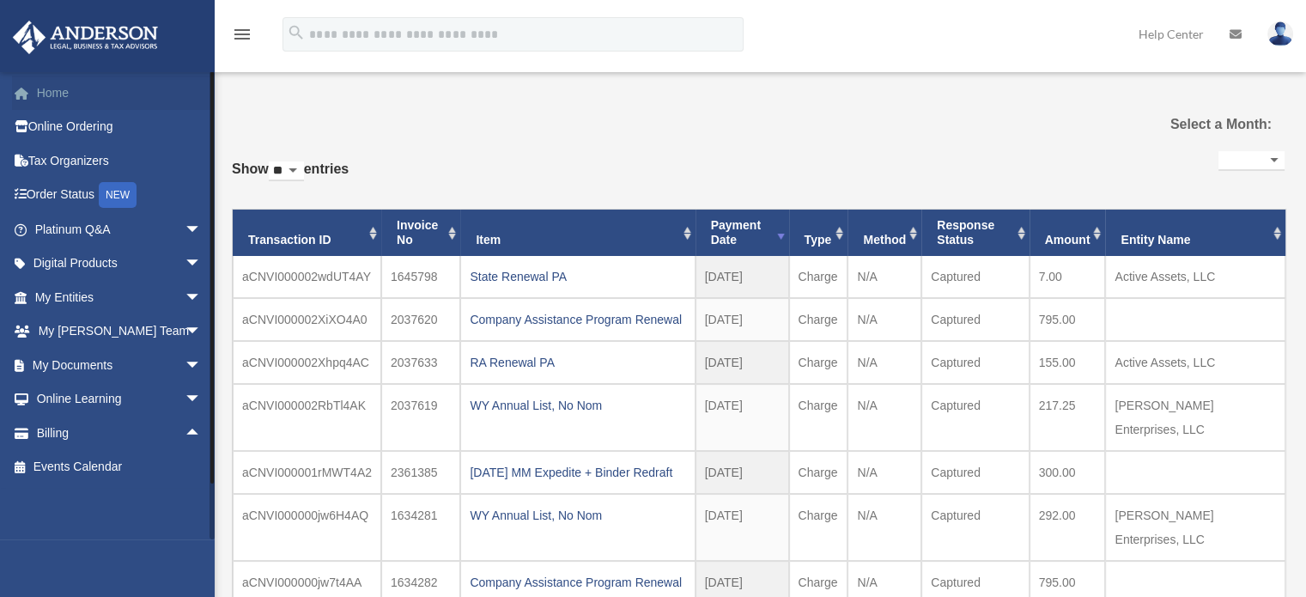
click at [61, 101] on link "Home" at bounding box center [120, 93] width 216 height 34
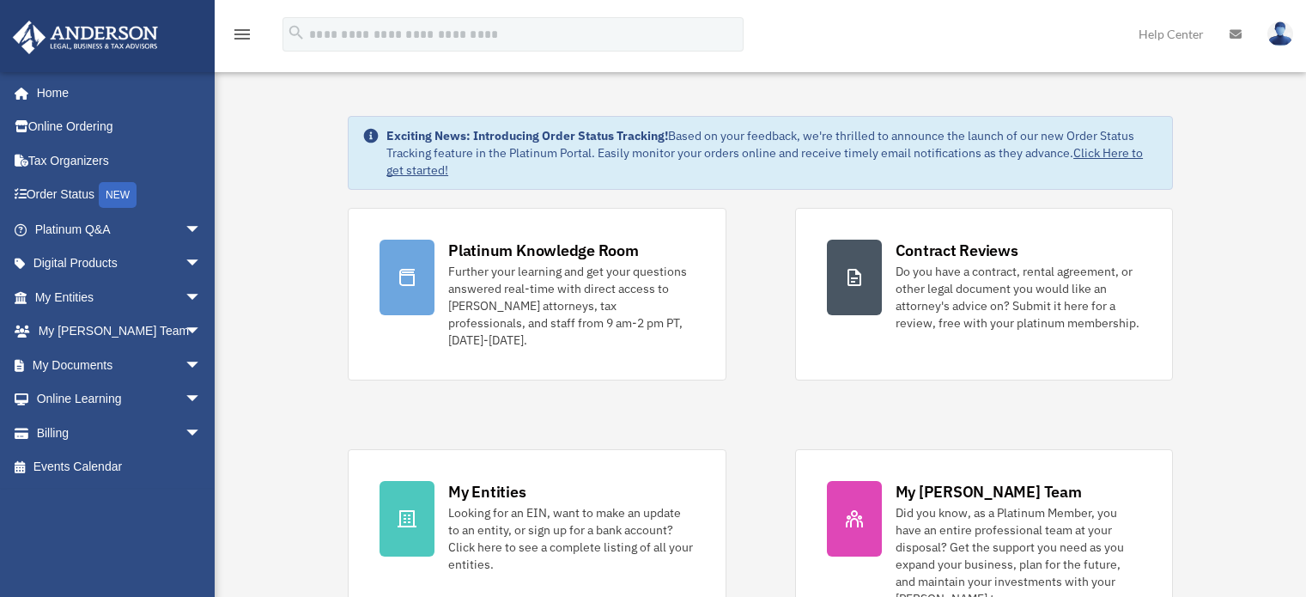
click at [46, 99] on div "[EMAIL_ADDRESS][DOMAIN_NAME] Sign Out [EMAIL_ADDRESS][DOMAIN_NAME] Home Online …" at bounding box center [107, 369] width 215 height 597
